Goal: Information Seeking & Learning: Learn about a topic

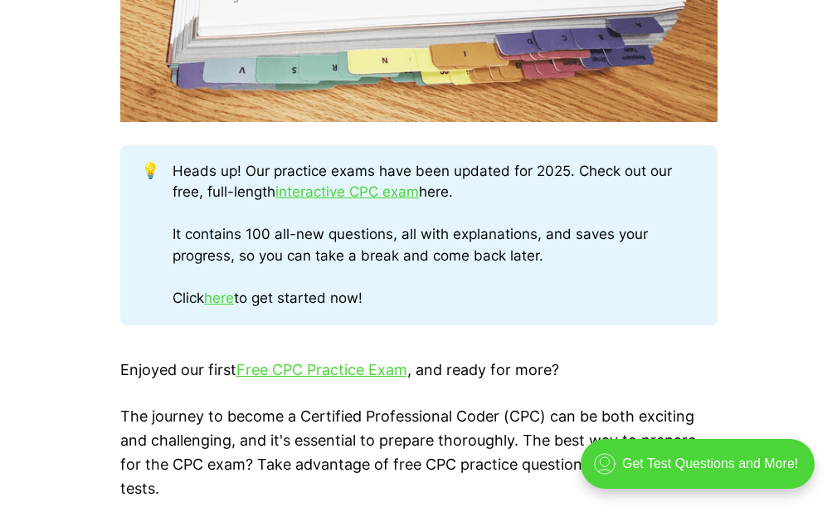
scroll to position [829, 0]
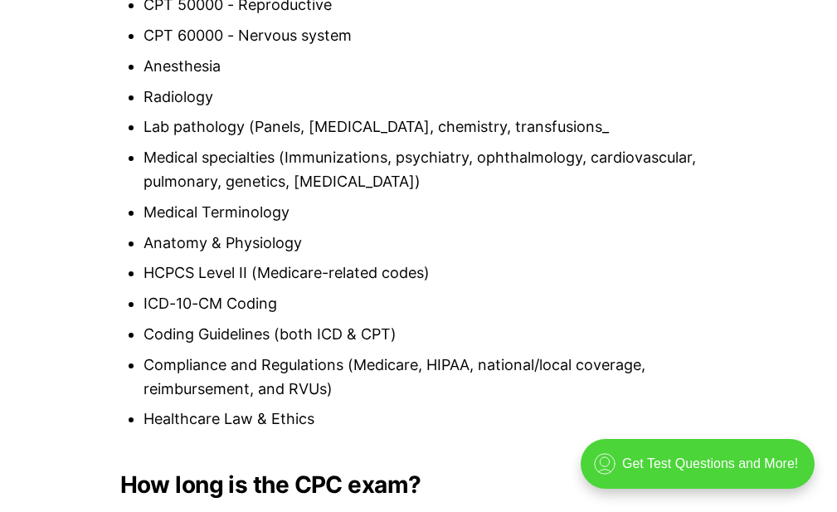
scroll to position [1327, 0]
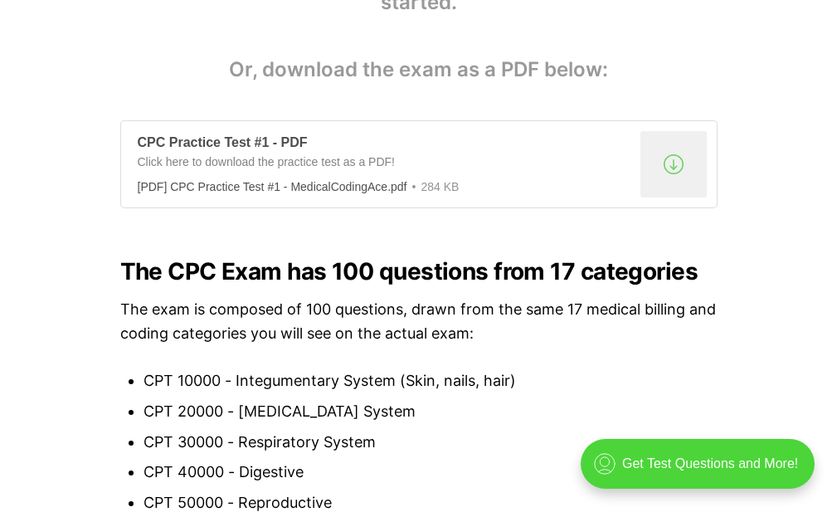
click at [650, 177] on div ".a{fill:none;stroke:currentColor;stroke-linecap:round;stroke-linejoin:round;str…" at bounding box center [673, 164] width 66 height 66
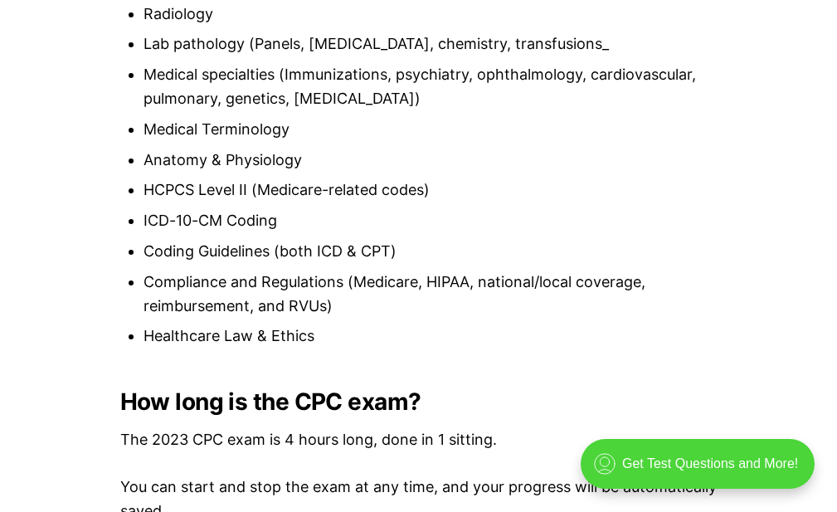
scroll to position [2240, 0]
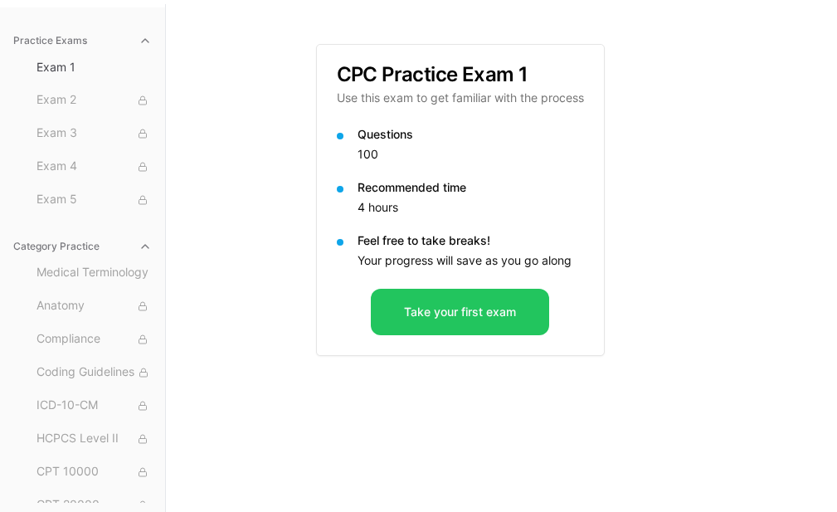
scroll to position [153, 0]
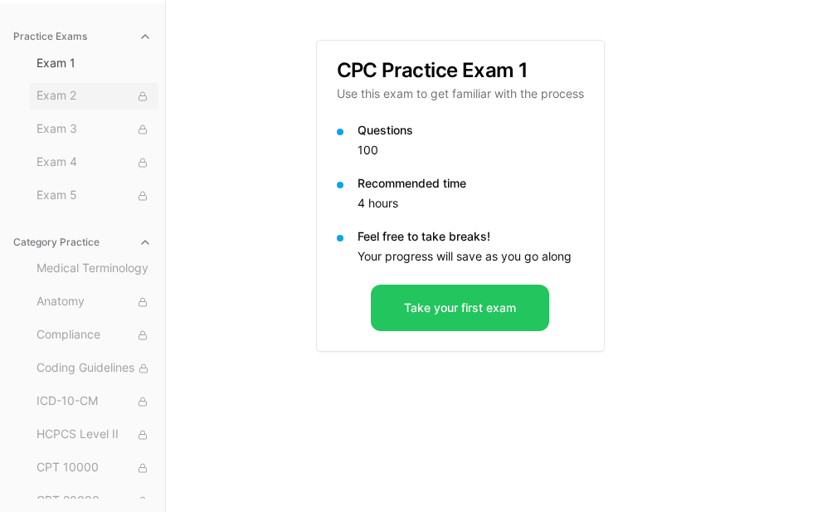
click at [61, 102] on span "Exam 2" at bounding box center [93, 96] width 115 height 18
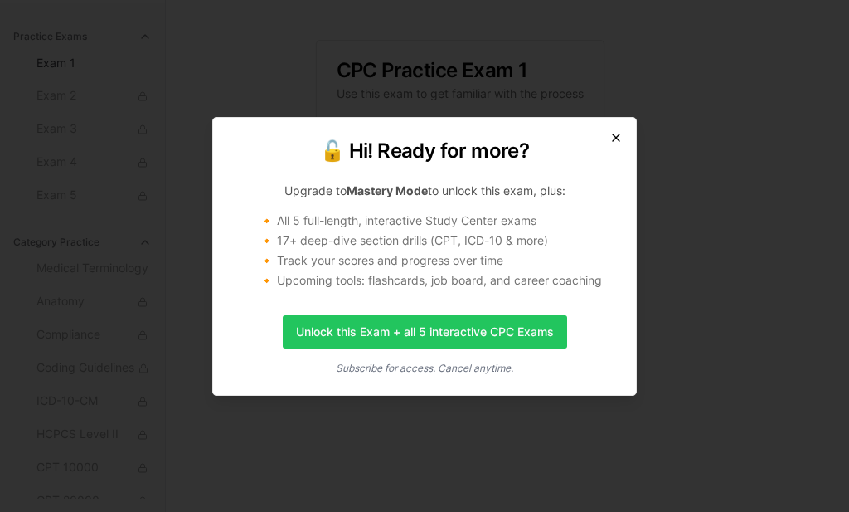
click at [612, 134] on icon "button" at bounding box center [616, 137] width 13 height 13
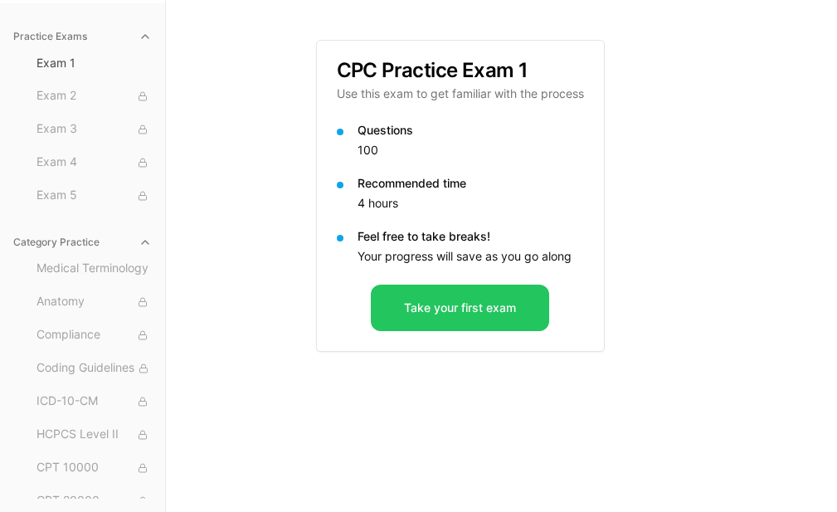
scroll to position [0, 0]
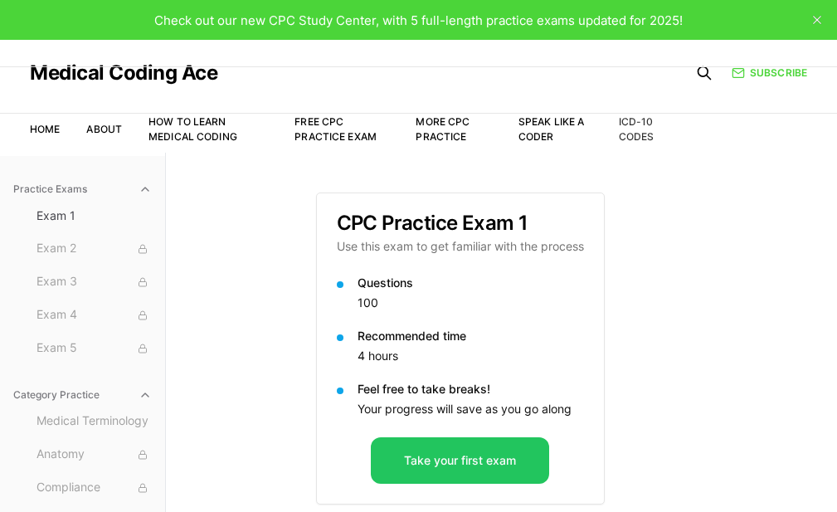
click at [638, 135] on link "ICD-10 Codes" at bounding box center [637, 128] width 36 height 27
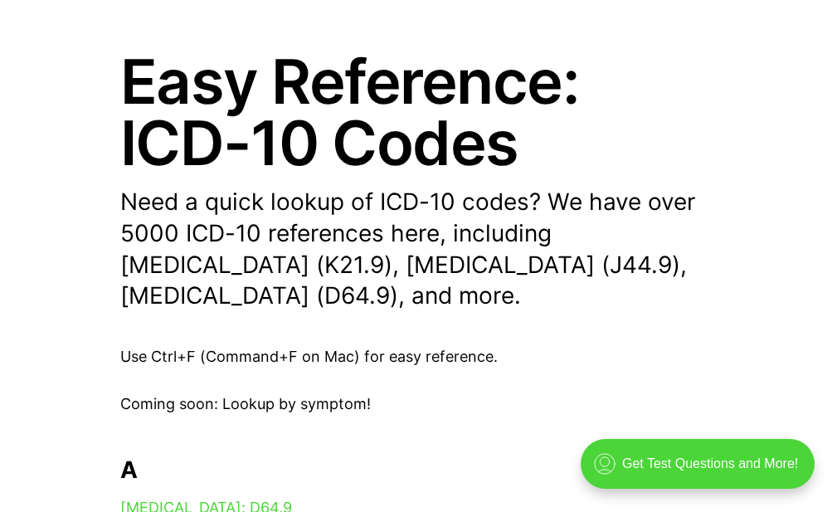
scroll to position [166, 0]
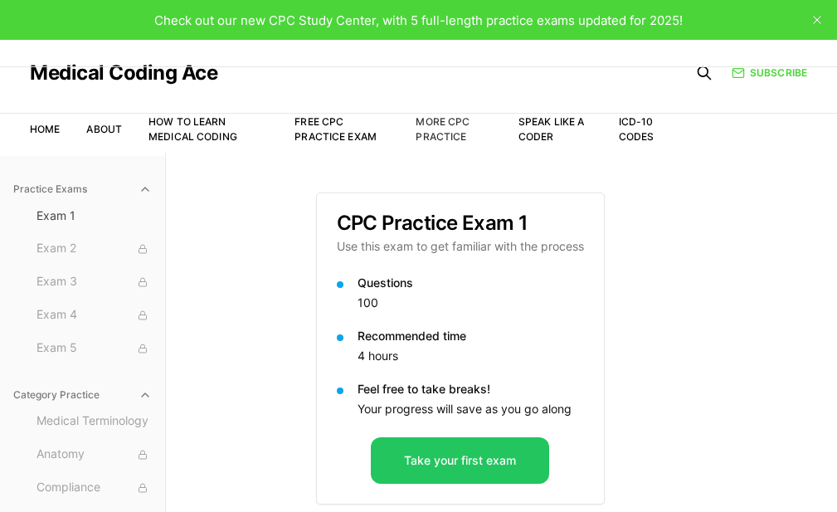
click at [456, 137] on link "More CPC Practice" at bounding box center [443, 128] width 54 height 27
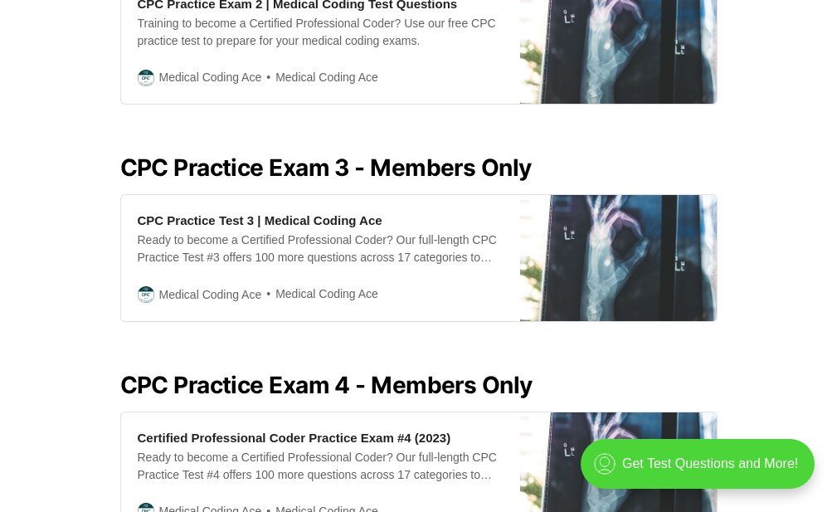
scroll to position [1078, 0]
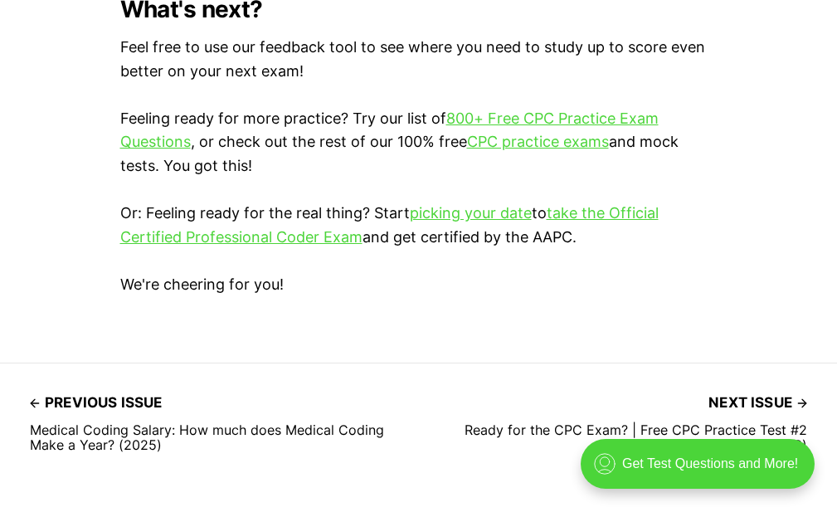
scroll to position [4977, 0]
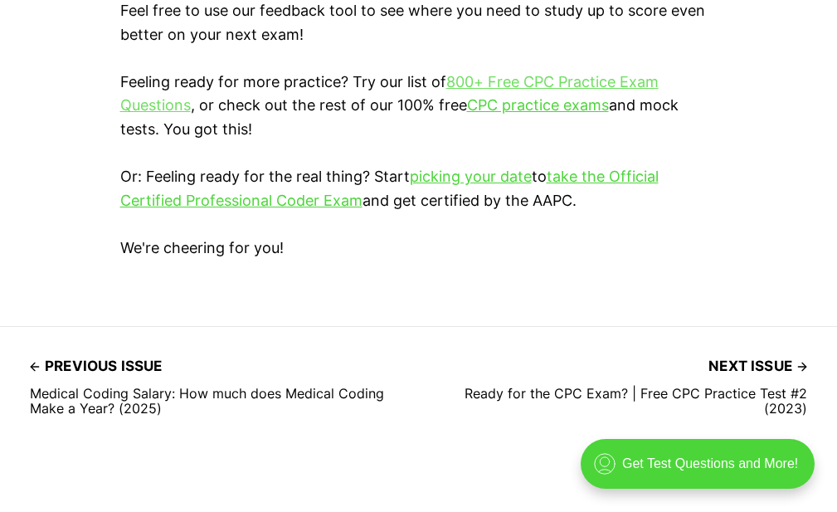
click at [583, 75] on link "800+ Free CPC Practice Exam Questions" at bounding box center [389, 93] width 538 height 41
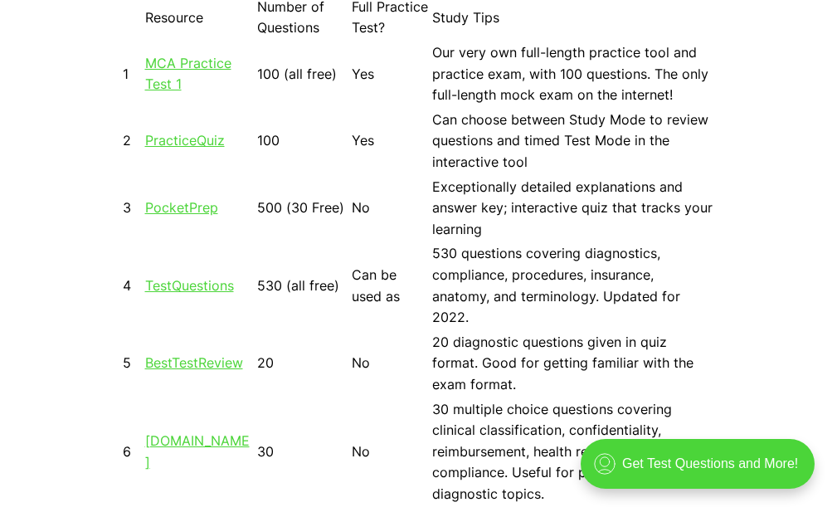
scroll to position [1410, 0]
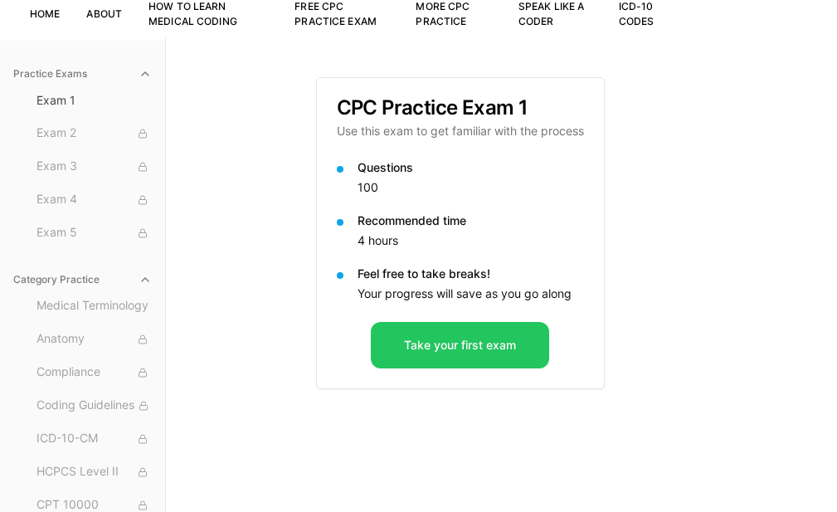
scroll to position [153, 0]
